Goal: Check status: Check status

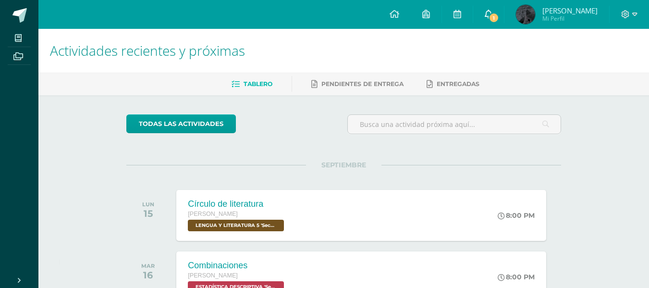
click at [488, 18] on span "1" at bounding box center [493, 17] width 11 height 11
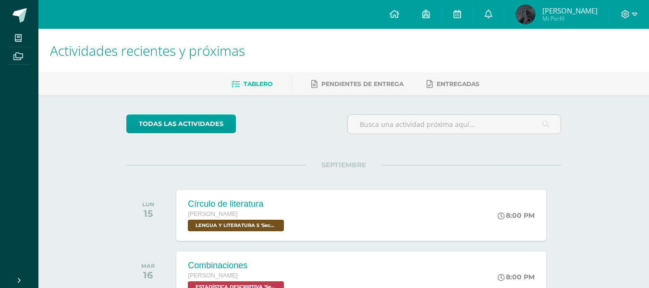
scroll to position [0, 0]
click at [566, 15] on span "[PERSON_NAME]" at bounding box center [569, 11] width 55 height 10
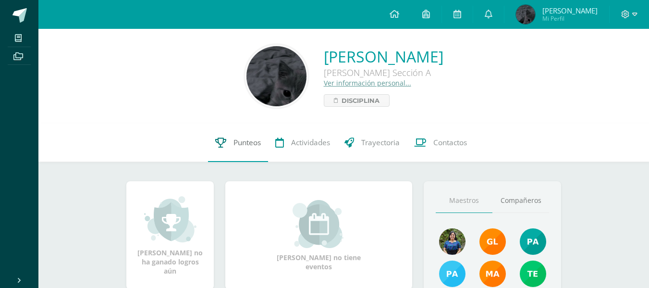
click at [233, 144] on span "Punteos" at bounding box center [246, 142] width 27 height 10
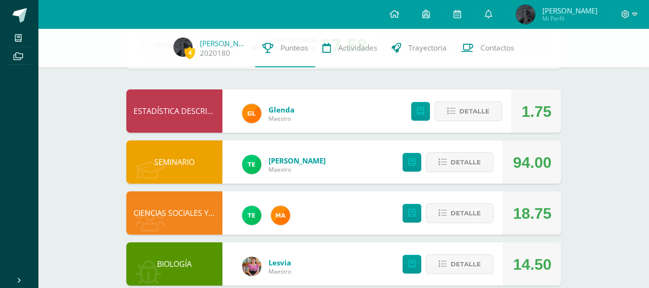
scroll to position [62, 0]
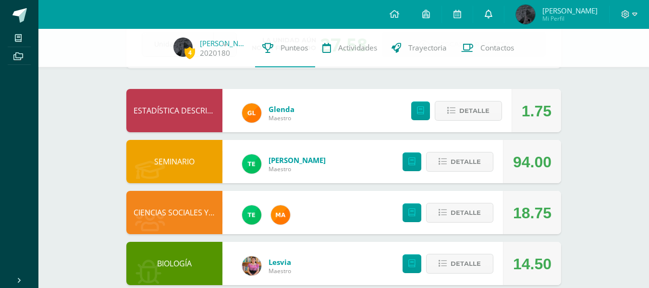
click at [486, 12] on icon at bounding box center [489, 14] width 8 height 9
click at [625, 116] on div "4 Veronica Chiroy 2020180 Punteos Actividades Trayectoria Contactos Pendiente U…" at bounding box center [343, 262] width 610 height 592
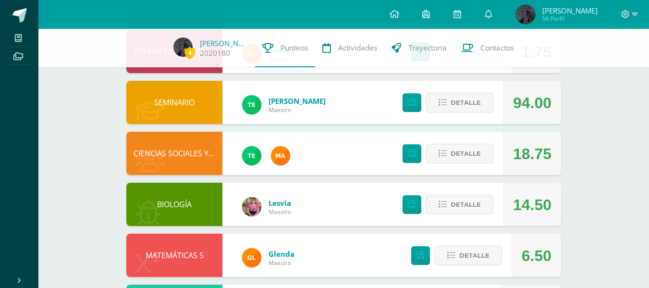
scroll to position [333, 0]
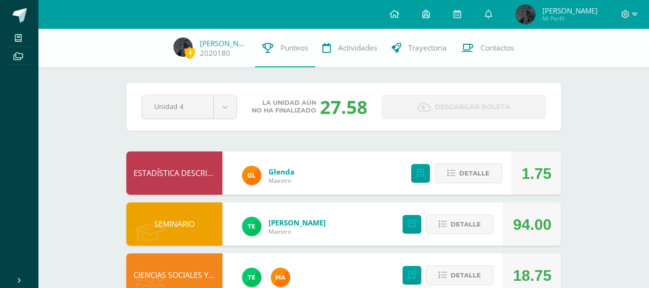
scroll to position [333, 0]
